Goal: Task Accomplishment & Management: Manage account settings

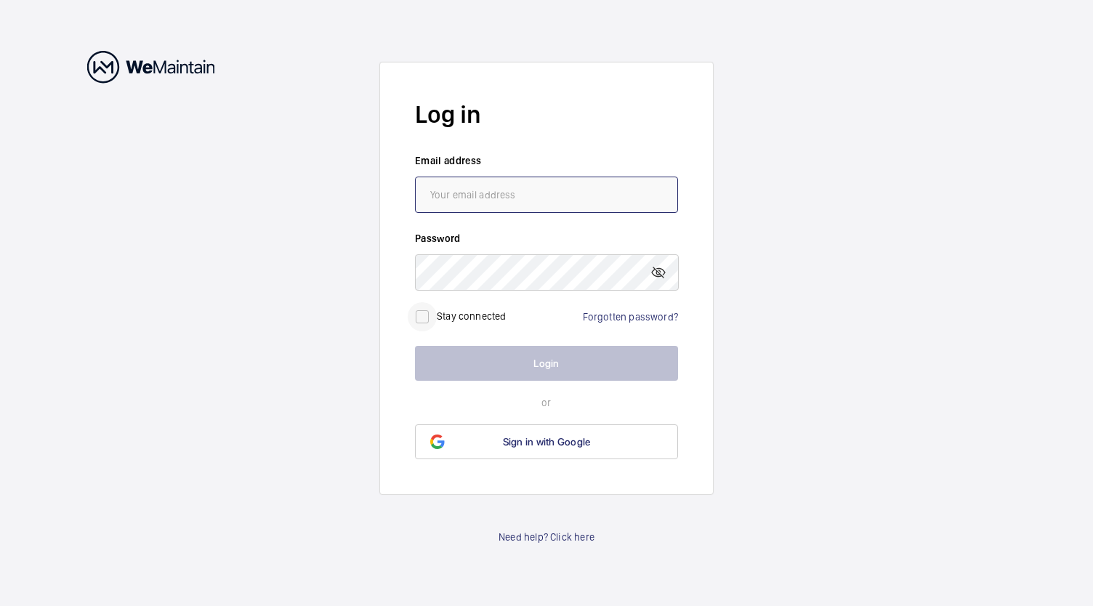
type input "[EMAIL_ADDRESS][DOMAIN_NAME]"
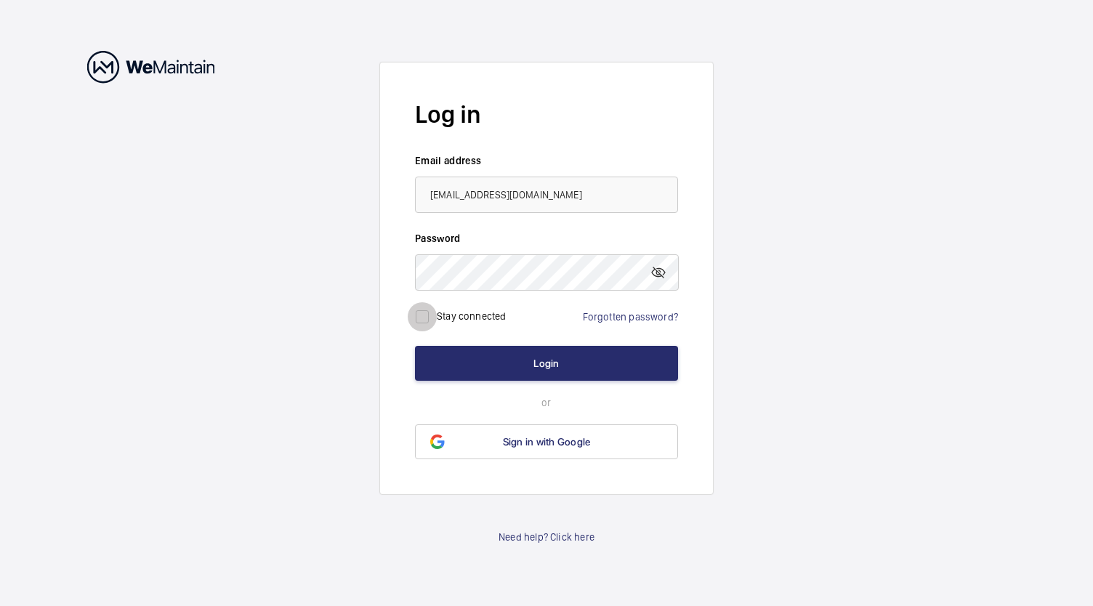
click at [427, 317] on input "checkbox" at bounding box center [422, 316] width 29 height 29
checkbox input "true"
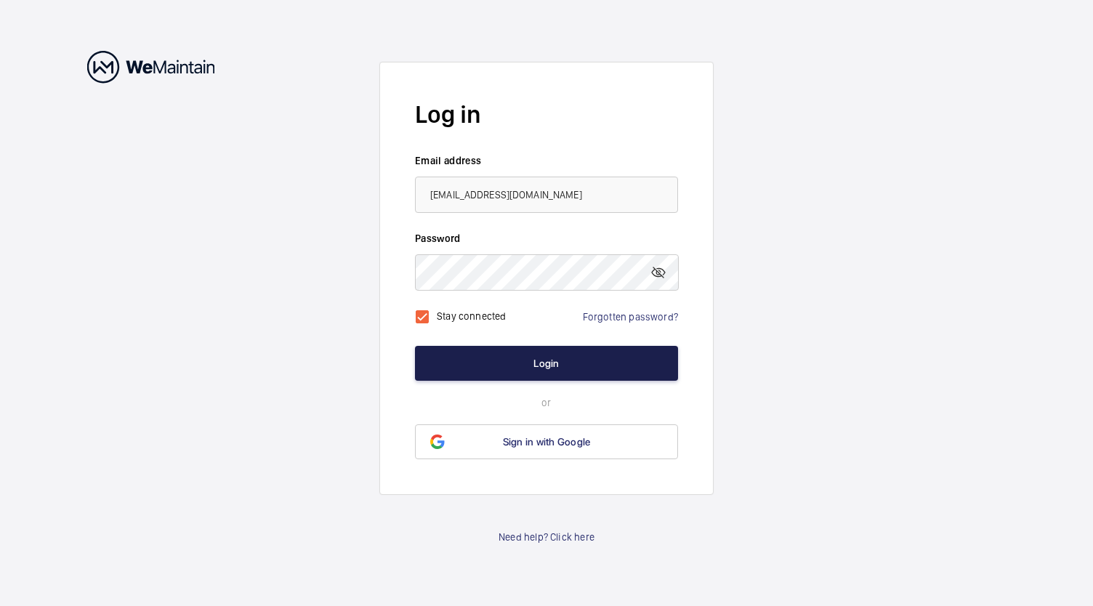
click at [506, 355] on button "Login" at bounding box center [546, 363] width 263 height 35
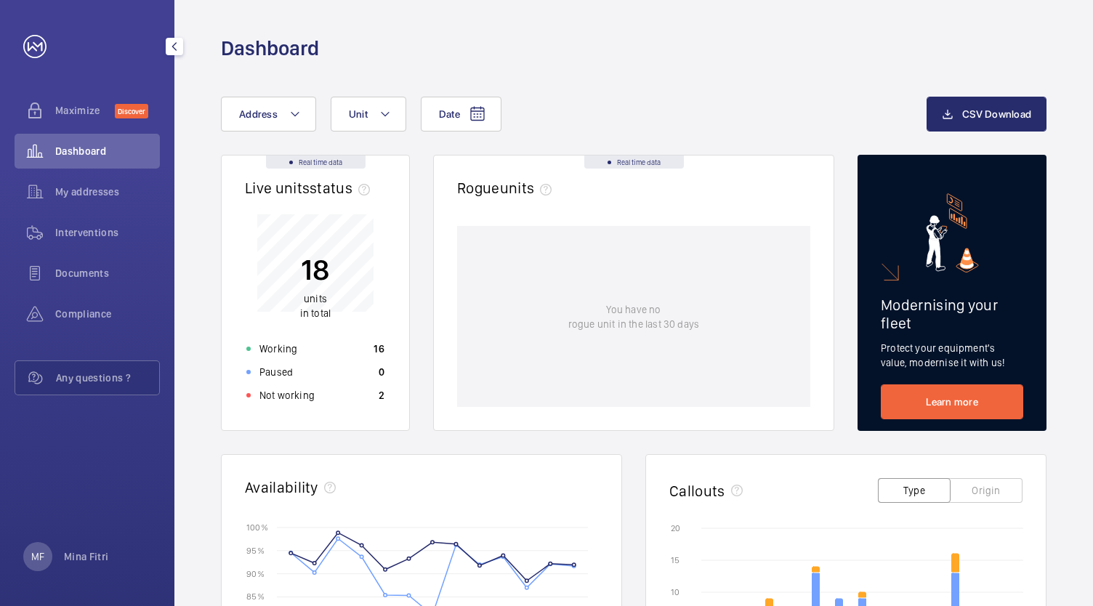
click at [70, 153] on span "Dashboard" at bounding box center [107, 151] width 105 height 15
click at [105, 191] on span "My addresses" at bounding box center [107, 192] width 105 height 15
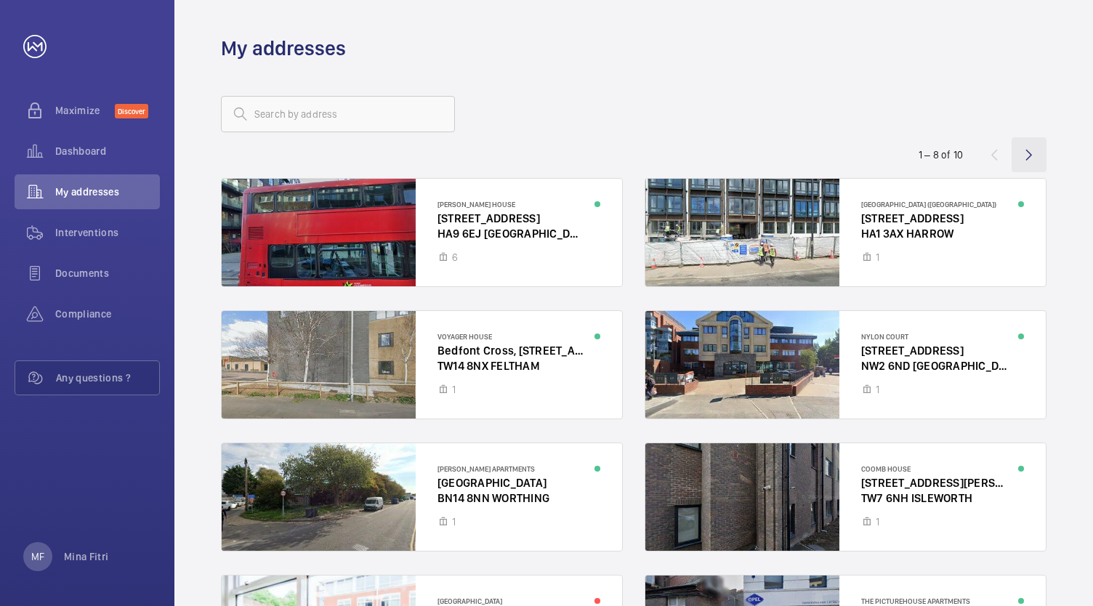
click at [1033, 155] on wm-front-icon-button at bounding box center [1028, 154] width 35 height 35
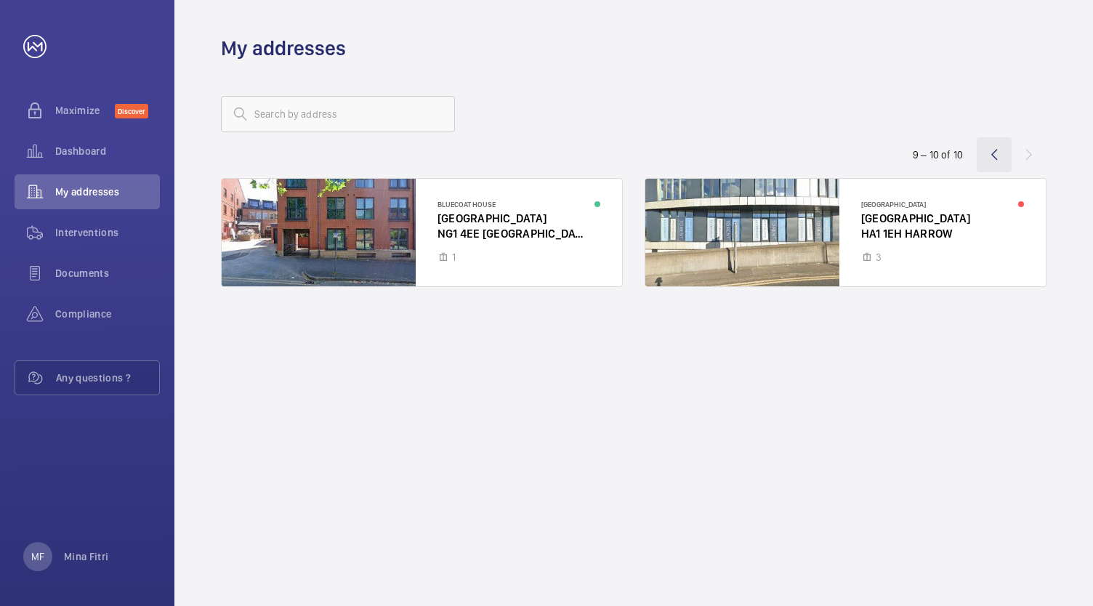
click at [993, 151] on wm-front-icon-button at bounding box center [994, 154] width 35 height 35
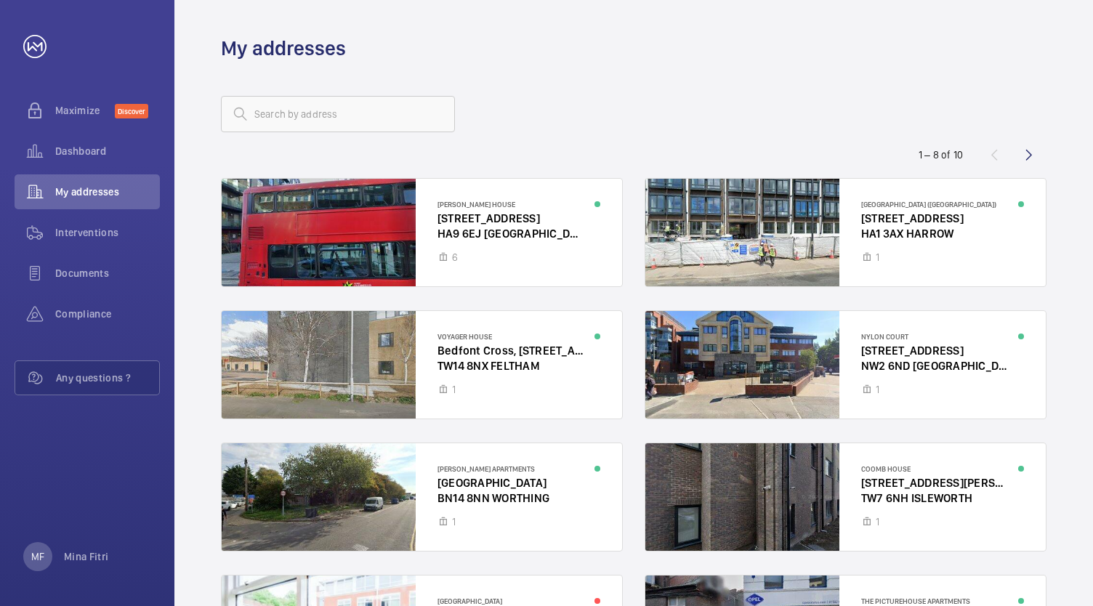
drag, startPoint x: 1038, startPoint y: 0, endPoint x: 817, endPoint y: 18, distance: 221.6
click at [817, 18] on div "My addresses" at bounding box center [633, 31] width 918 height 62
